Goal: Navigation & Orientation: Find specific page/section

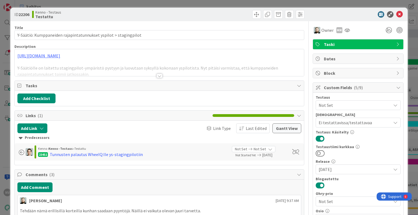
click at [158, 76] on div at bounding box center [159, 76] width 6 height 4
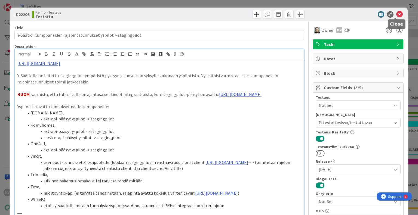
click at [396, 13] on icon at bounding box center [399, 14] width 7 height 7
